Goal: Share content

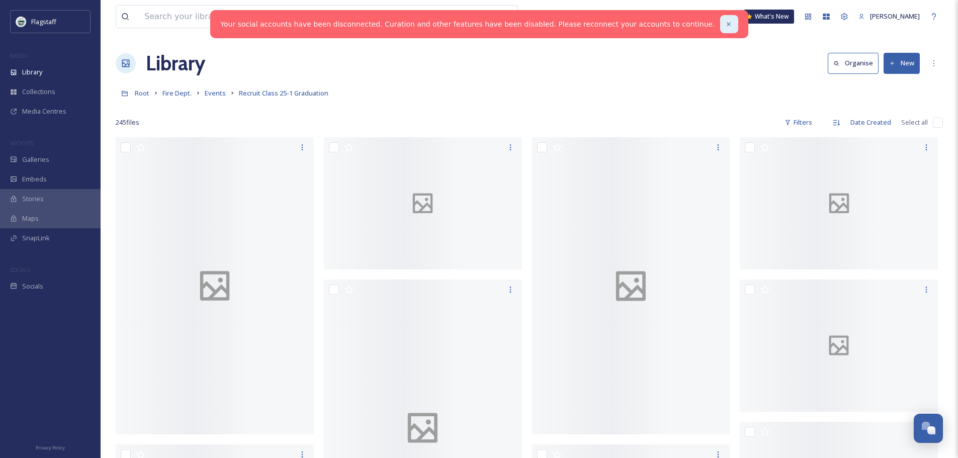
click at [725, 24] on icon at bounding box center [728, 24] width 7 height 7
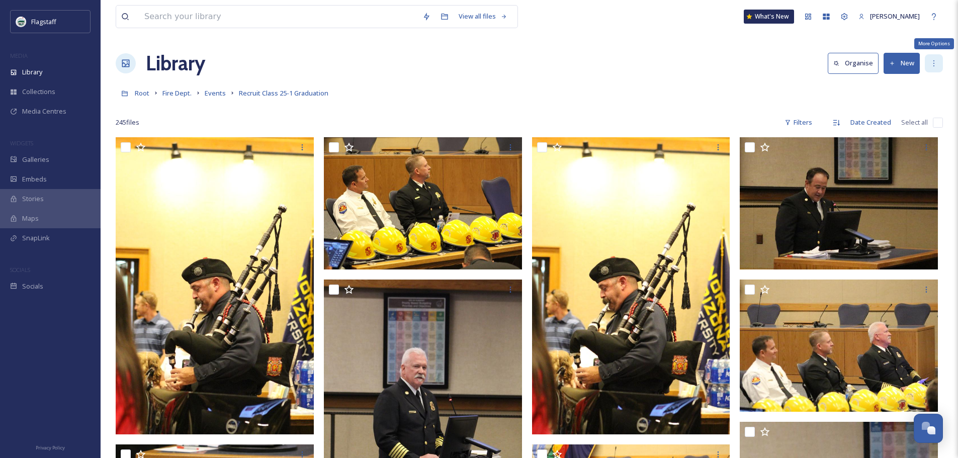
click at [929, 63] on div "More Options" at bounding box center [934, 63] width 18 height 18
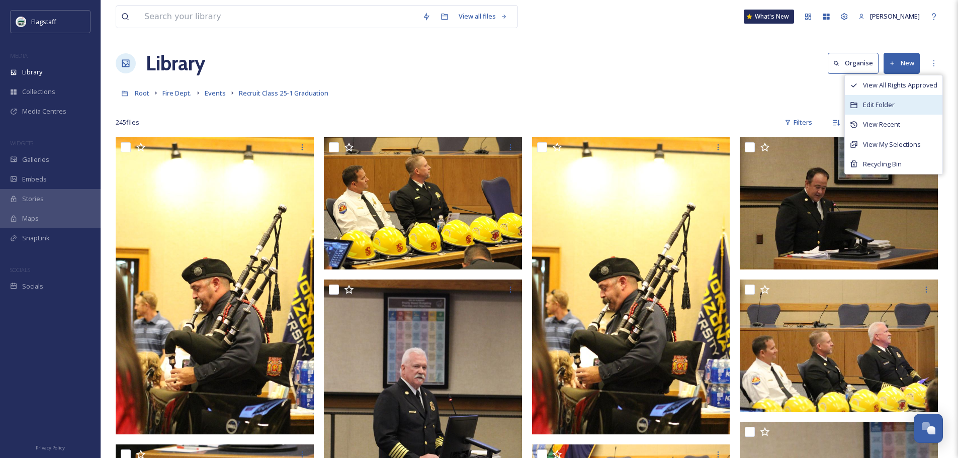
click at [899, 101] on div "Edit Folder" at bounding box center [894, 105] width 98 height 20
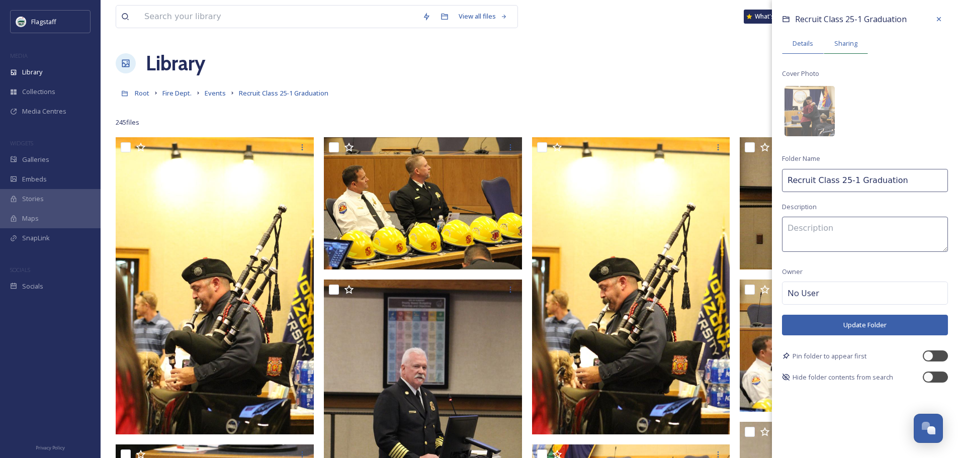
click at [845, 45] on span "Sharing" at bounding box center [846, 44] width 23 height 10
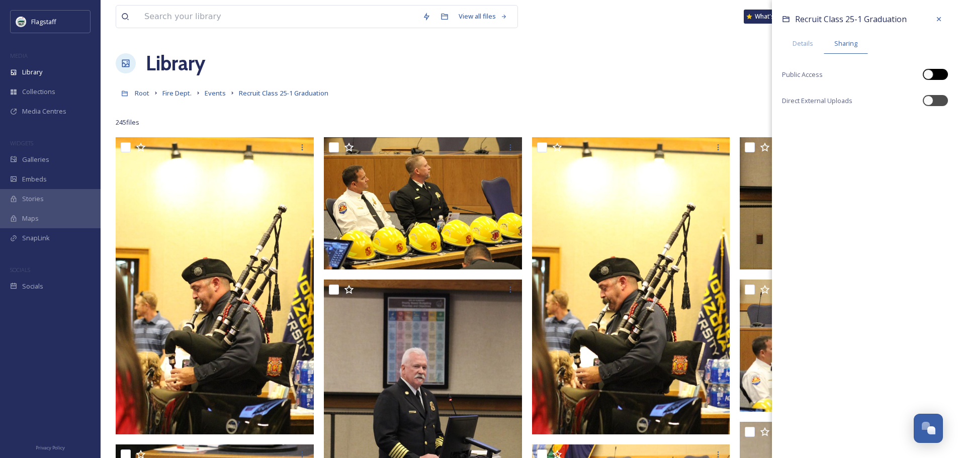
click at [932, 72] on div at bounding box center [929, 74] width 10 height 10
checkbox input "true"
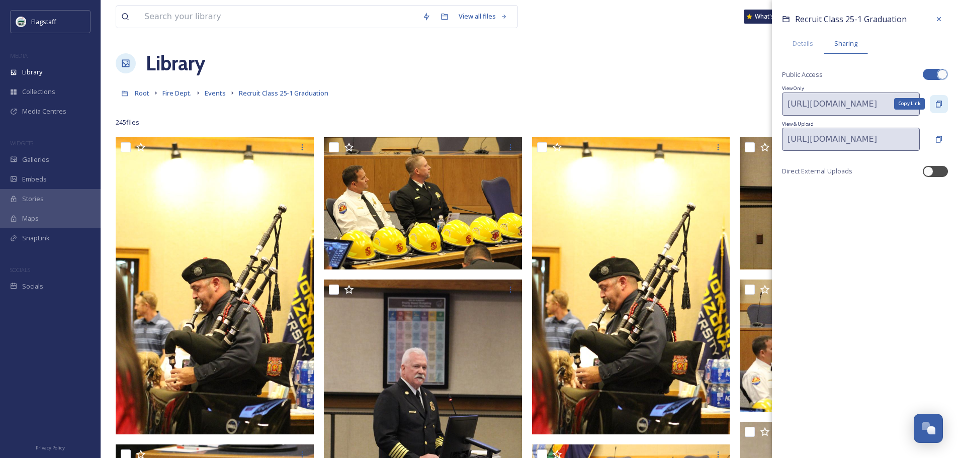
click at [937, 101] on icon at bounding box center [939, 104] width 8 height 8
